Goal: Transaction & Acquisition: Purchase product/service

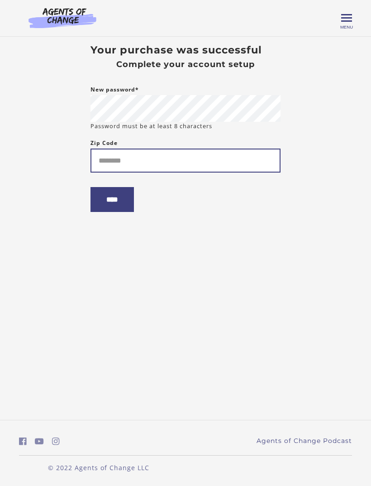
click at [262, 152] on input "Zip Code" at bounding box center [186, 160] width 190 height 24
type input "*****"
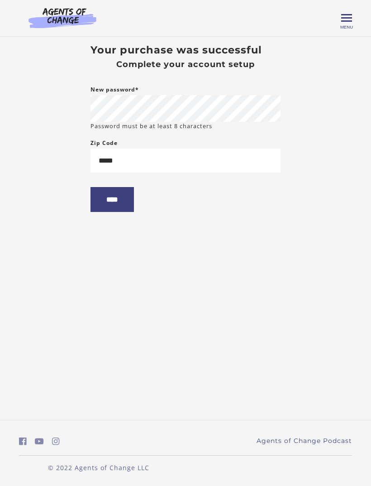
click at [123, 199] on input "****" at bounding box center [112, 199] width 43 height 25
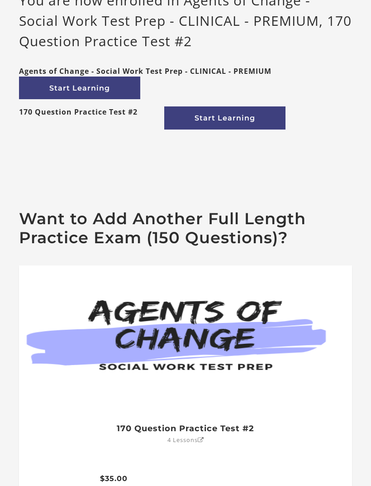
scroll to position [7, 0]
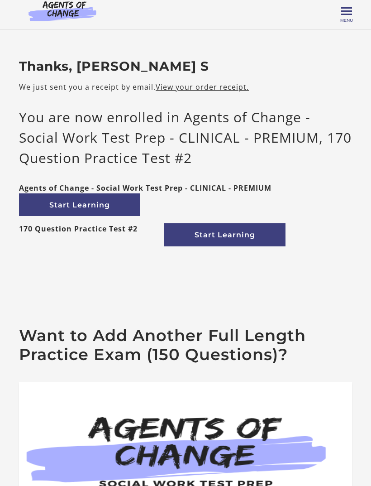
click at [117, 208] on link "Start Learning" at bounding box center [79, 204] width 121 height 23
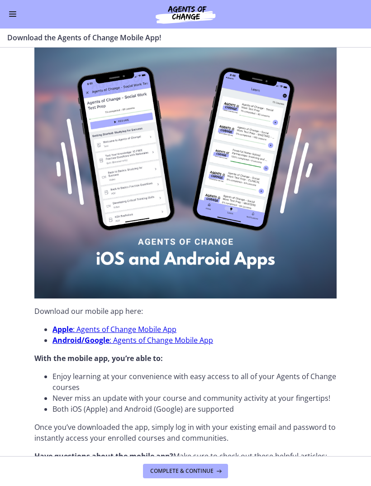
scroll to position [41, 0]
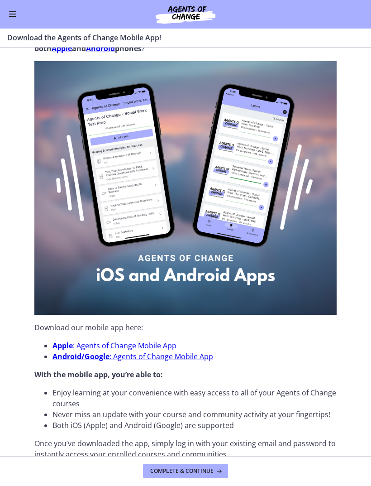
click at [186, 466] on button "Complete & continue" at bounding box center [185, 471] width 85 height 14
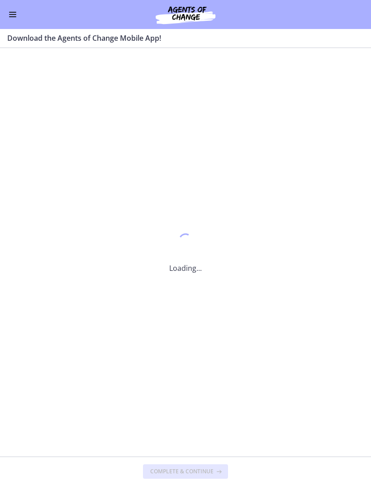
scroll to position [0, 0]
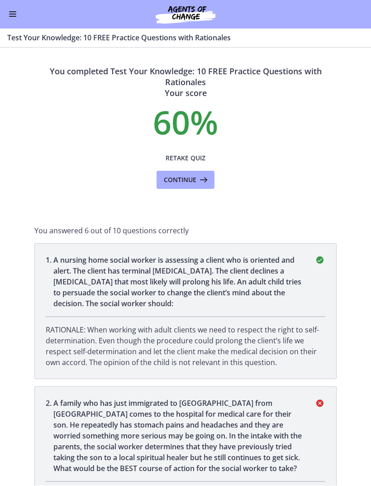
click at [17, 17] on button "Enable menu" at bounding box center [12, 14] width 11 height 11
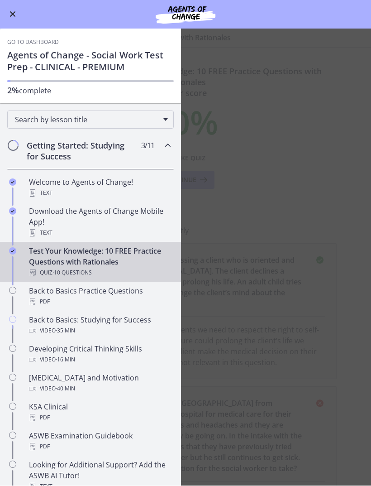
click at [119, 191] on div "Text" at bounding box center [99, 193] width 141 height 11
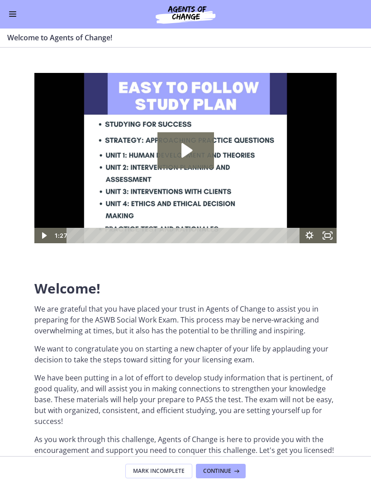
click at [22, 26] on div "Go to Dashboard" at bounding box center [185, 14] width 371 height 29
click at [15, 19] on button "Enable menu" at bounding box center [12, 14] width 11 height 11
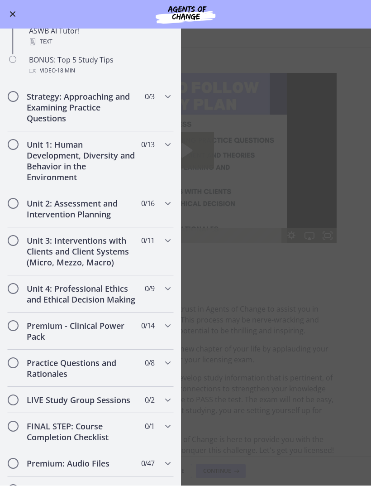
scroll to position [444, 0]
click at [165, 107] on div "Strategy: Approaching and Examining Practice Questions 0 / 3 Completed" at bounding box center [90, 108] width 167 height 48
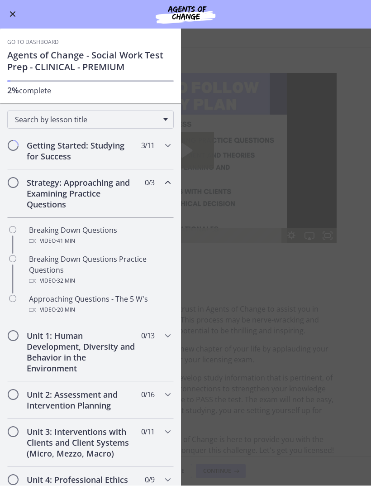
scroll to position [0, 0]
click at [159, 155] on div "Getting Started: Studying for Success 3 / 11 Completed" at bounding box center [90, 151] width 167 height 37
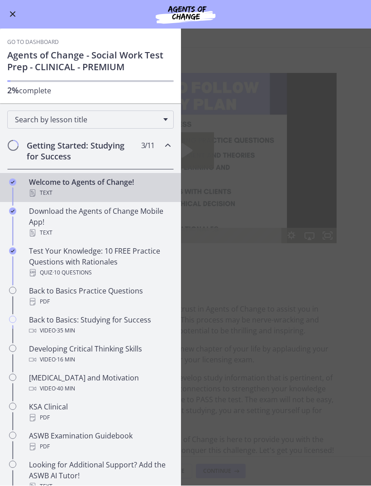
click at [138, 218] on div "Download the Agents of Change Mobile App! Text" at bounding box center [99, 222] width 141 height 33
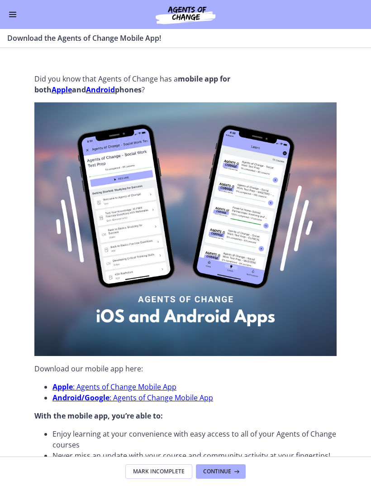
click at [11, 14] on span "Enable menu" at bounding box center [12, 14] width 7 height 1
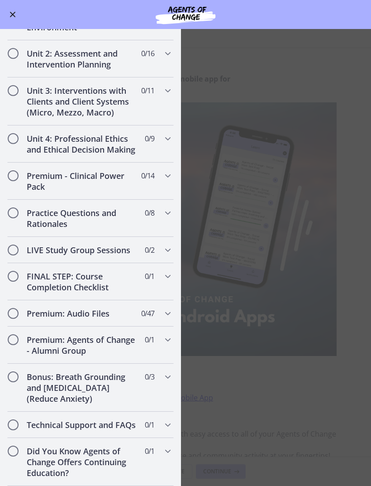
scroll to position [595, 0]
click at [202, 290] on main "Download the Agents of Change Mobile App! Enable fullscreen Did you know that A…" at bounding box center [185, 257] width 371 height 457
click at [251, 351] on main "Download the Agents of Change Mobile App! Enable fullscreen Did you know that A…" at bounding box center [185, 257] width 371 height 457
click at [15, 17] on span "Enable menu" at bounding box center [13, 15] width 6 height 6
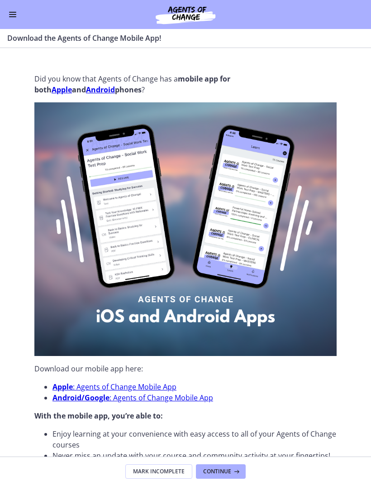
click at [17, 13] on button "Enable menu" at bounding box center [12, 14] width 11 height 11
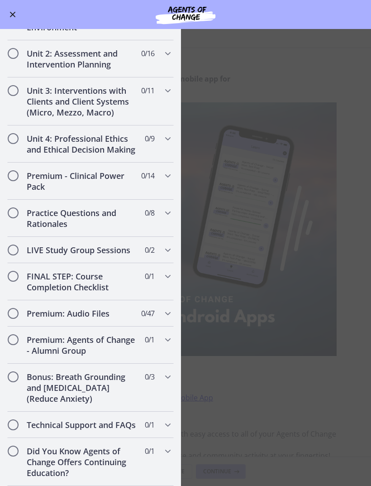
click at [10, 14] on span "Enable menu" at bounding box center [12, 14] width 7 height 1
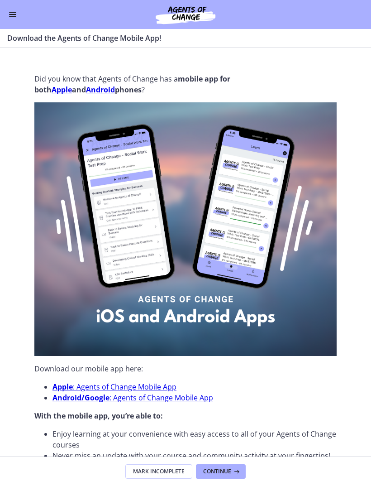
click at [18, 14] on button "Enable menu" at bounding box center [12, 14] width 11 height 11
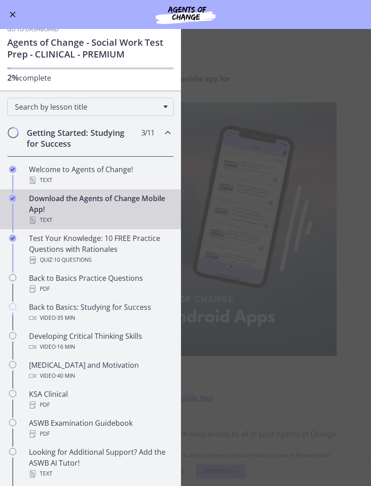
scroll to position [-45, 0]
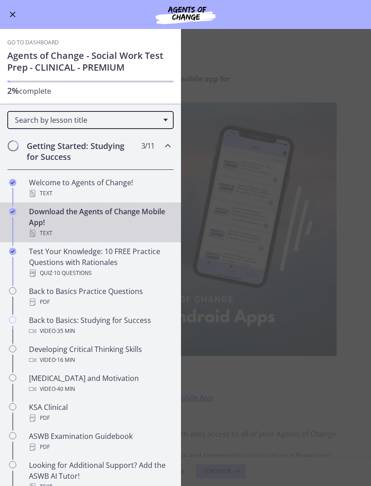
click at [38, 38] on nav "Go to Dashboard Go to Dashboard Agents of Change - Social Work Test Prep - CLIN…" at bounding box center [90, 257] width 181 height 457
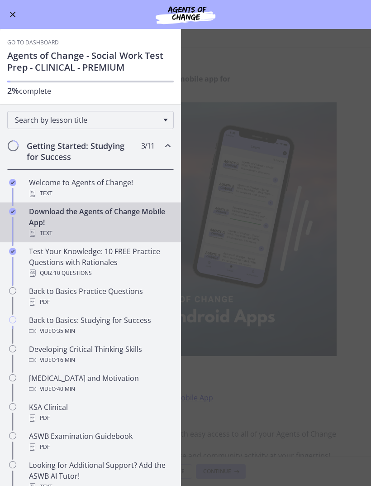
click at [38, 40] on nav "Go to Dashboard Go to Dashboard Agents of Change - Social Work Test Prep - CLIN…" at bounding box center [90, 257] width 181 height 457
click at [67, 60] on nav "Go to Dashboard Go to Dashboard Agents of Change - Social Work Test Prep - CLIN…" at bounding box center [90, 257] width 181 height 457
click at [10, 12] on button "Enable menu" at bounding box center [12, 14] width 11 height 11
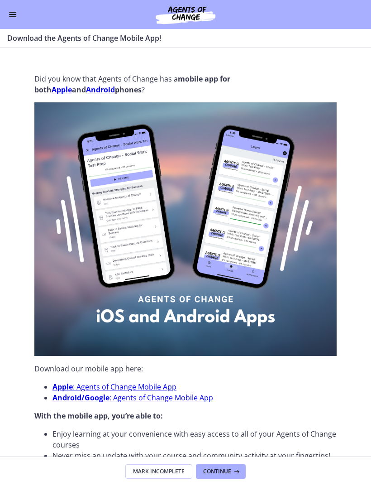
click at [23, 14] on div "Go to Dashboard" at bounding box center [185, 14] width 371 height 29
click at [18, 24] on div "Go to Dashboard" at bounding box center [185, 14] width 371 height 29
click at [24, 12] on div "Go to Dashboard" at bounding box center [185, 14] width 371 height 29
click at [15, 11] on button "Enable menu" at bounding box center [12, 14] width 11 height 11
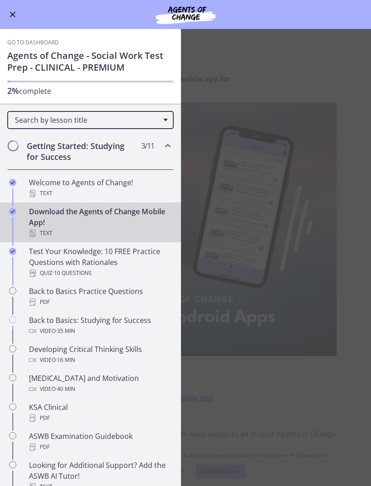
click at [19, 43] on link "Go to Dashboard" at bounding box center [33, 42] width 52 height 7
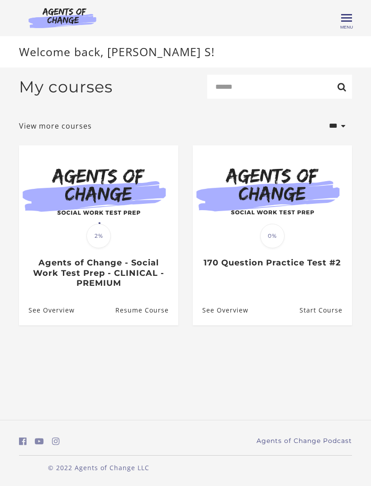
click at [342, 27] on span "Menu" at bounding box center [346, 26] width 13 height 5
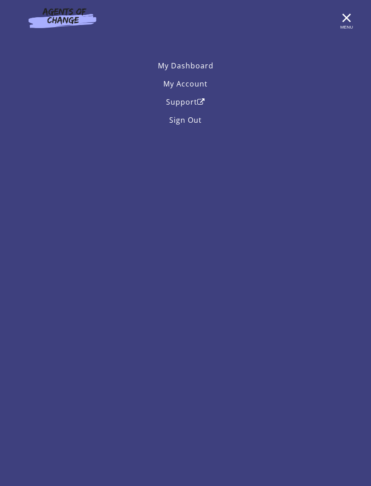
click at [198, 87] on link "My Account" at bounding box center [185, 84] width 333 height 18
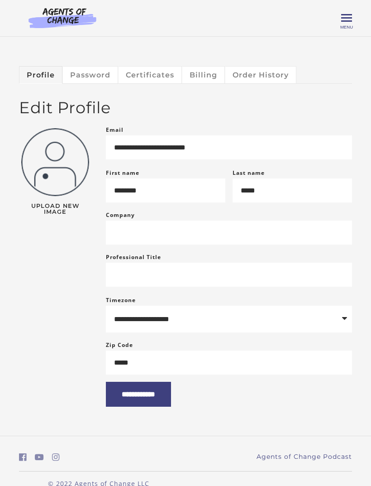
click at [207, 71] on link "Billing" at bounding box center [203, 74] width 43 height 17
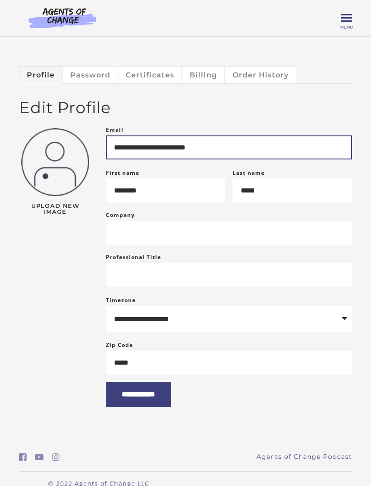
click at [255, 153] on input "**********" at bounding box center [229, 147] width 246 height 24
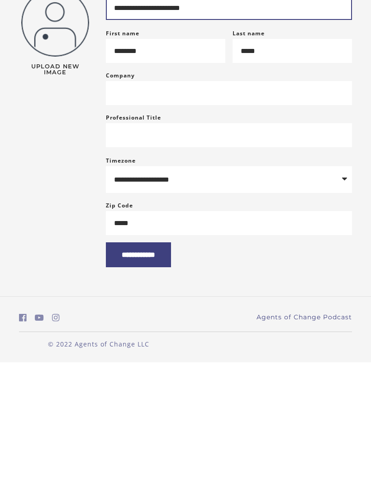
scroll to position [30, 0]
type input "**********"
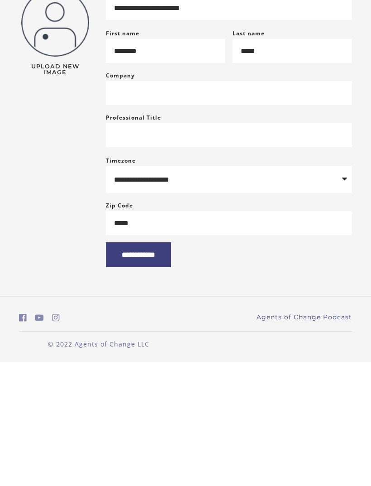
click at [171, 366] on input "**********" at bounding box center [138, 378] width 65 height 25
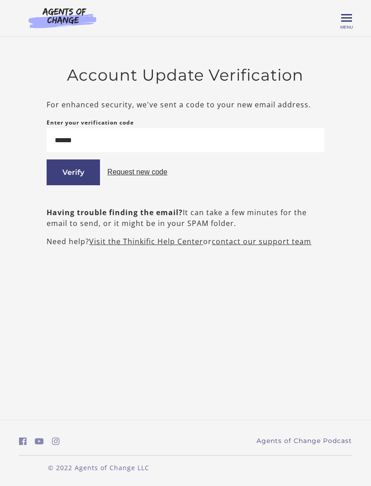
type input "******"
click at [86, 181] on button "Verify" at bounding box center [73, 172] width 53 height 26
